Goal: Manage account settings

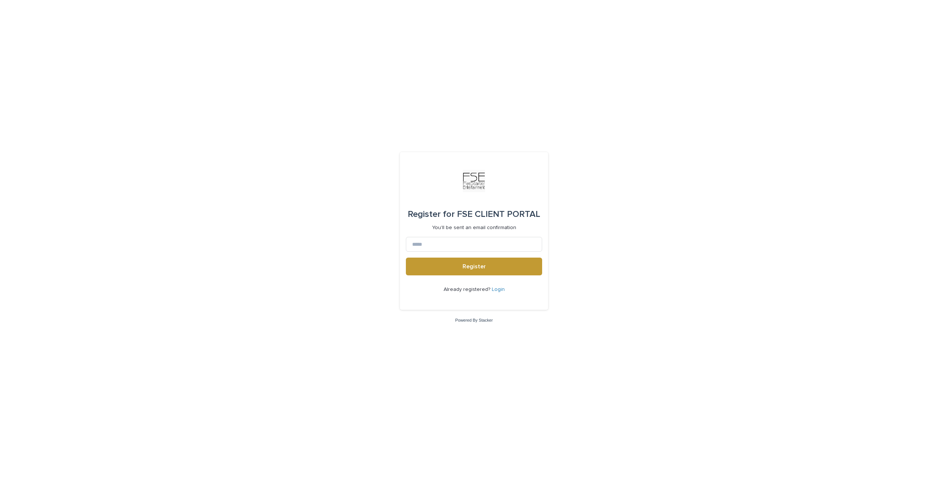
click at [496, 291] on link "Login" at bounding box center [498, 289] width 13 height 5
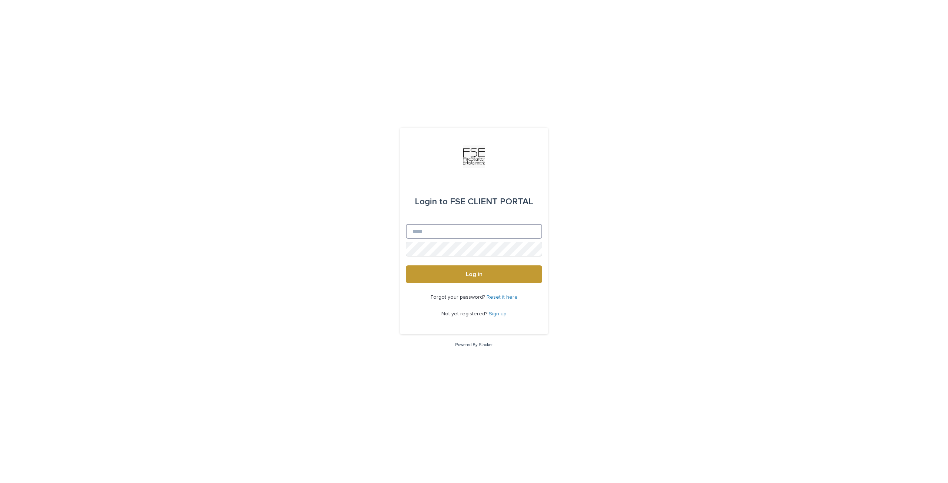
click at [455, 227] on input "Email" at bounding box center [474, 231] width 136 height 15
type input "**********"
click at [472, 272] on span "Log in" at bounding box center [474, 274] width 17 height 6
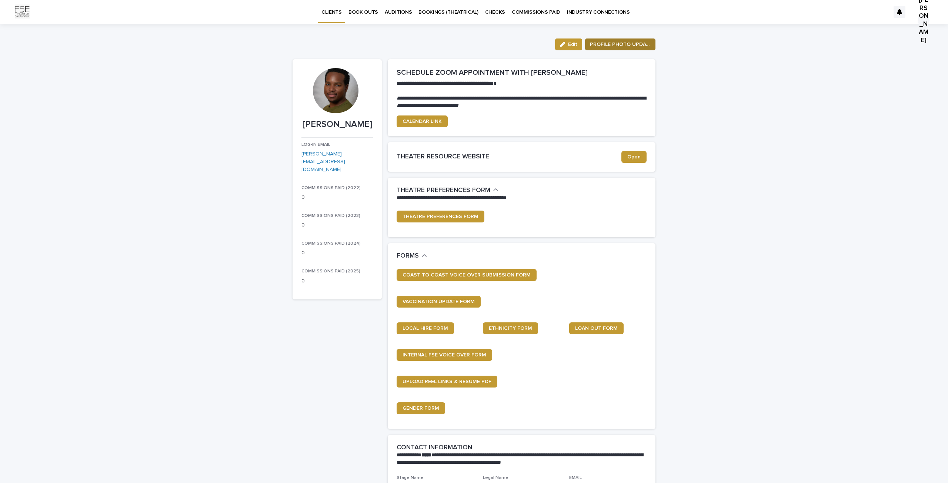
click at [599, 46] on span "PROFILE PHOTO UPDATE" at bounding box center [620, 44] width 61 height 7
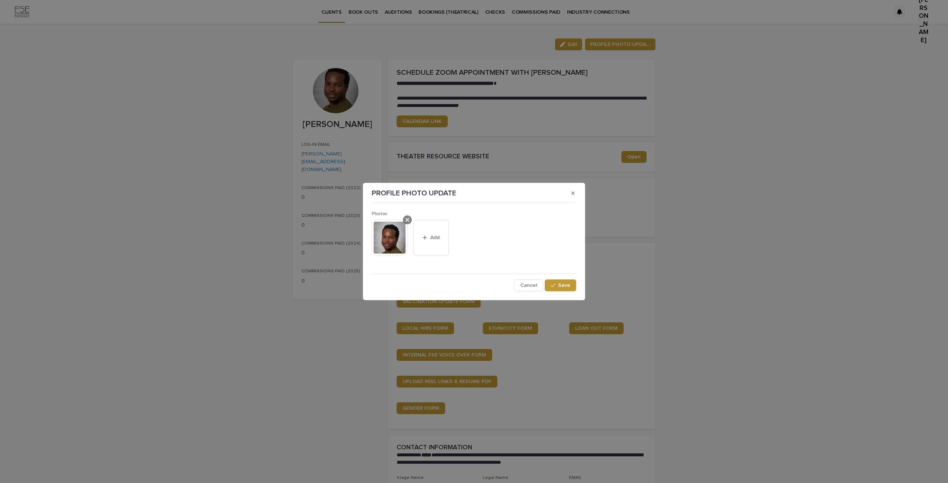
click at [404, 220] on div at bounding box center [407, 219] width 9 height 9
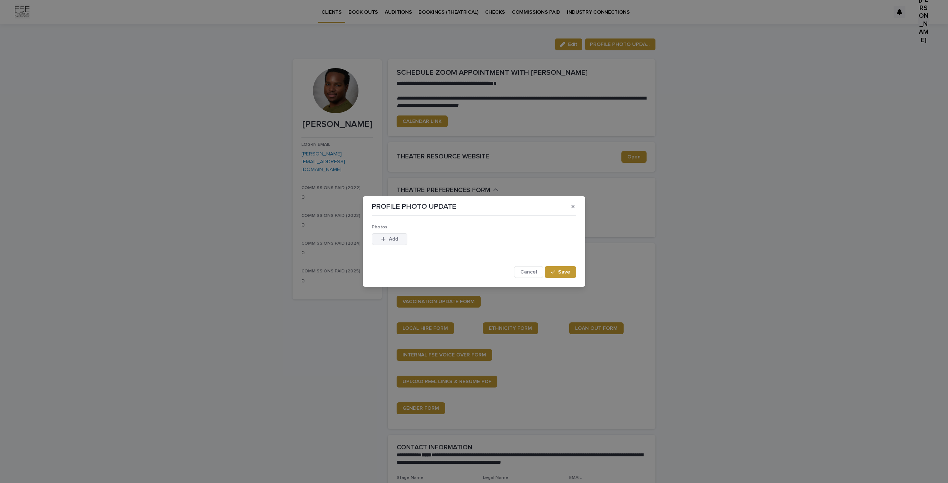
click at [391, 240] on span "Add" at bounding box center [393, 239] width 9 height 5
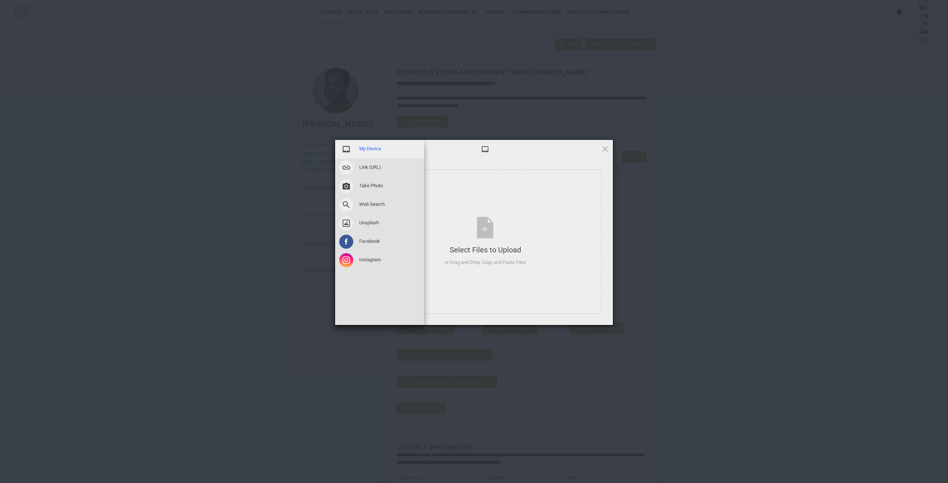
click at [384, 151] on div "My Device" at bounding box center [379, 149] width 89 height 19
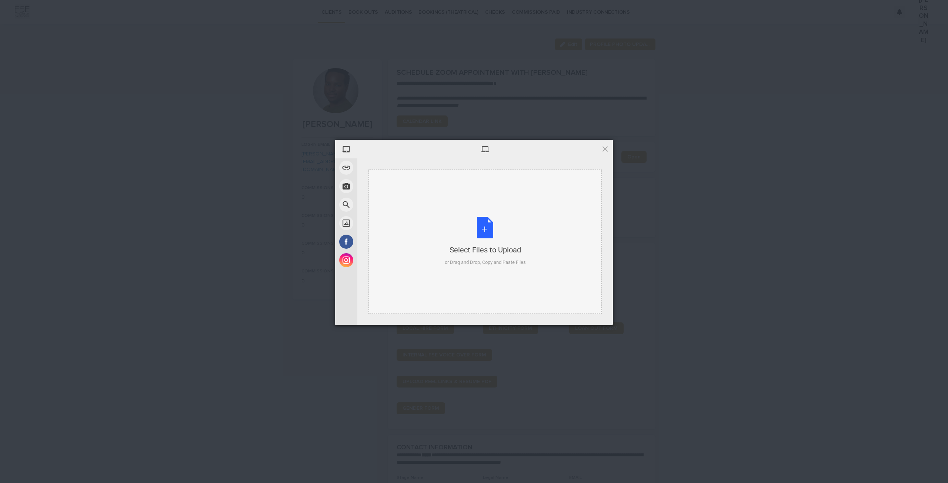
click at [487, 248] on div "Select Files to Upload" at bounding box center [485, 250] width 81 height 10
click at [543, 316] on span "Upload more" at bounding box center [545, 315] width 49 height 14
click at [495, 249] on div "Select Files to Upload" at bounding box center [485, 250] width 81 height 10
click at [585, 315] on span "Upload 2" at bounding box center [586, 315] width 23 height 6
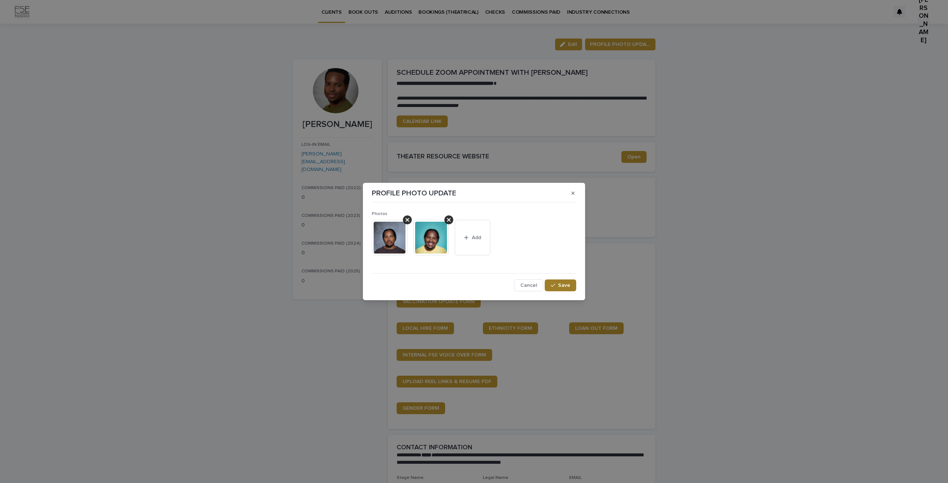
click at [566, 285] on span "Save" at bounding box center [564, 285] width 12 height 5
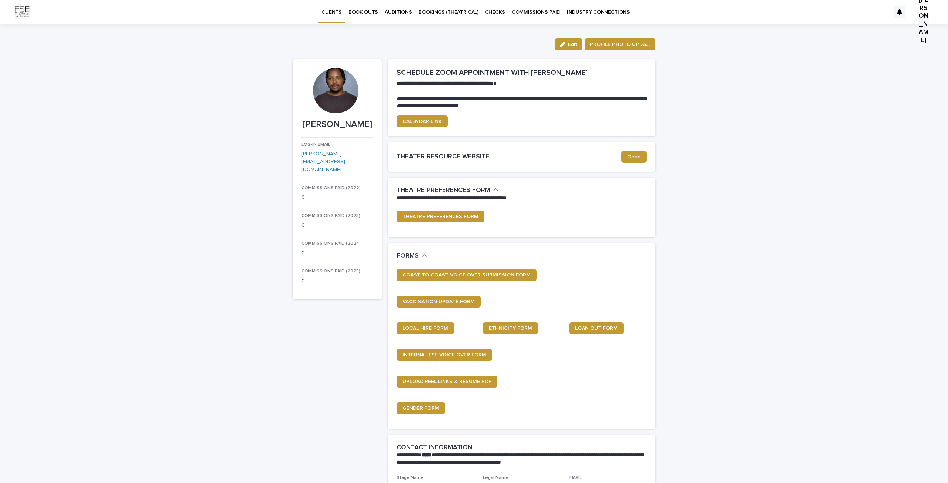
click at [386, 13] on p "AUDITIONS" at bounding box center [398, 8] width 27 height 16
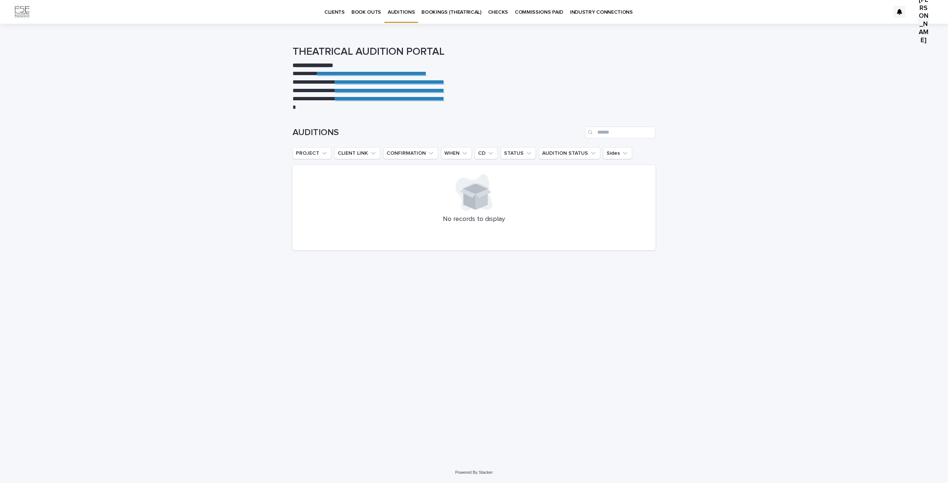
click at [450, 9] on p "BOOKINGS (THEATRICAL)" at bounding box center [451, 8] width 60 height 16
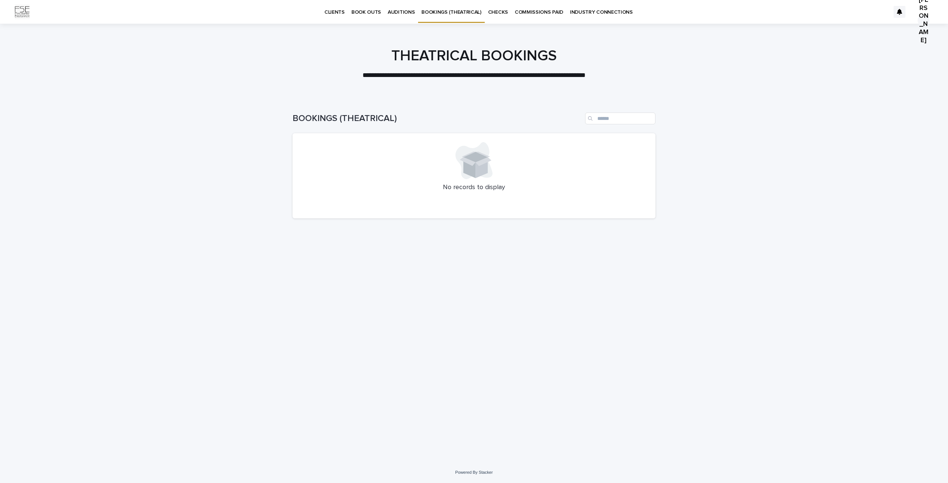
click at [573, 15] on p "INDUSTRY CONNECTIONS" at bounding box center [601, 8] width 63 height 16
